Goal: Book appointment/travel/reservation

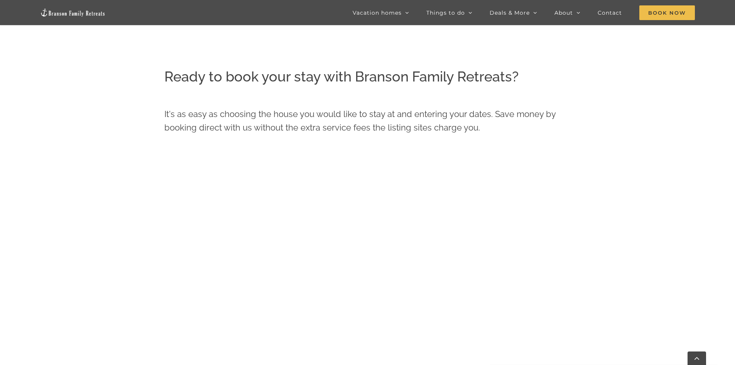
scroll to position [403, 0]
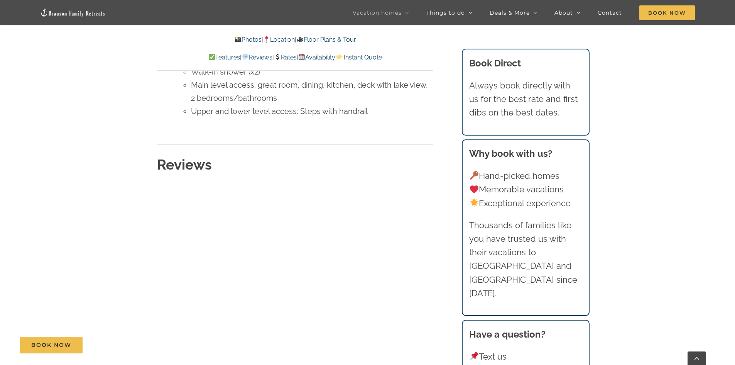
scroll to position [3549, 0]
